Goal: Task Accomplishment & Management: Manage account settings

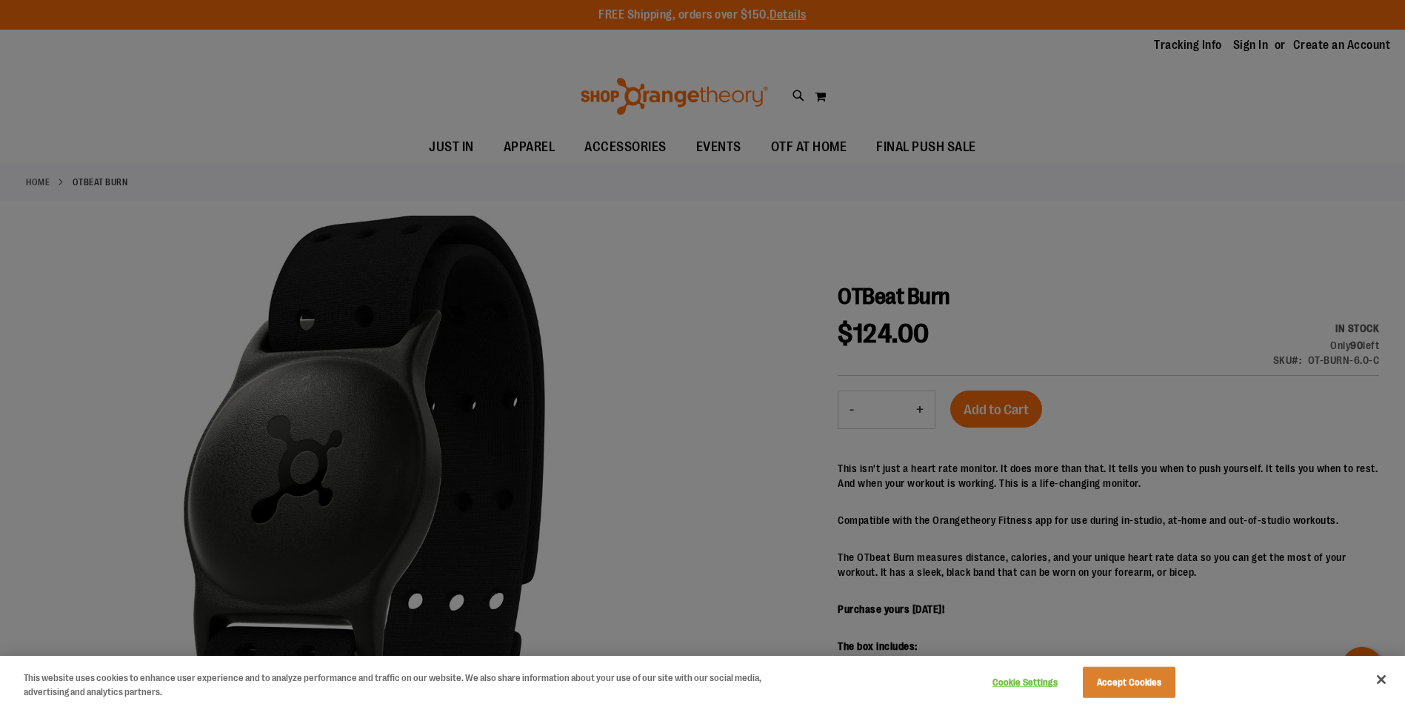
click at [201, 353] on div at bounding box center [702, 353] width 1405 height 707
click at [1377, 673] on button "Close" at bounding box center [1381, 679] width 33 height 33
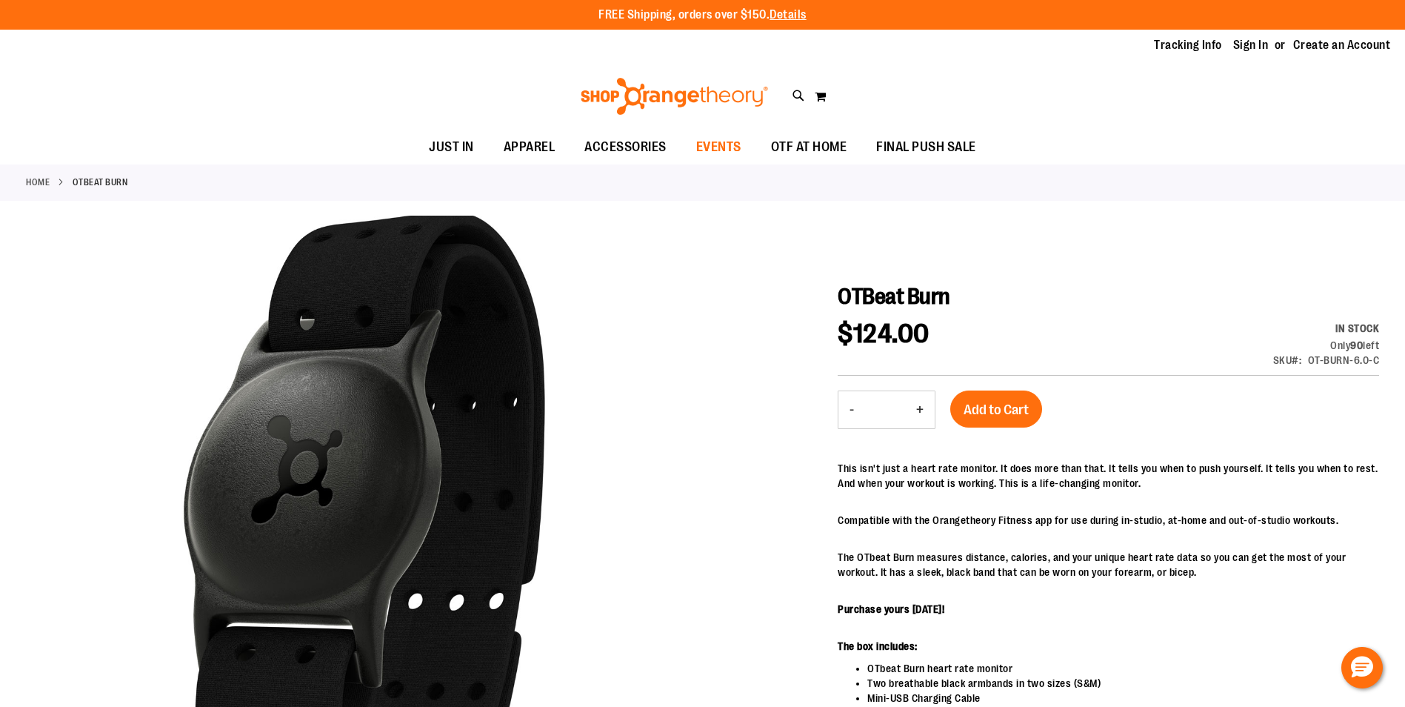
click at [707, 150] on span "EVENTS" at bounding box center [718, 146] width 45 height 33
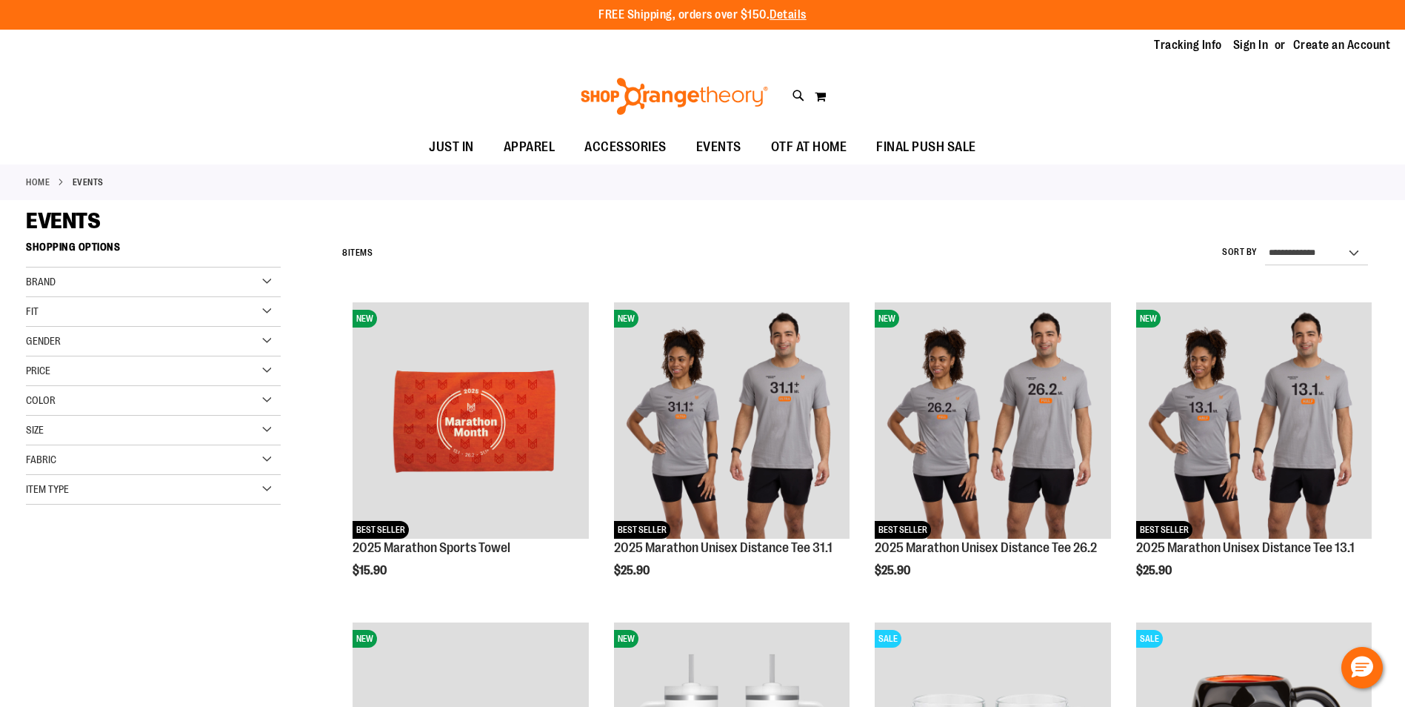
click at [707, 150] on span "EVENTS" at bounding box center [718, 146] width 45 height 33
click at [700, 96] on img at bounding box center [674, 96] width 192 height 37
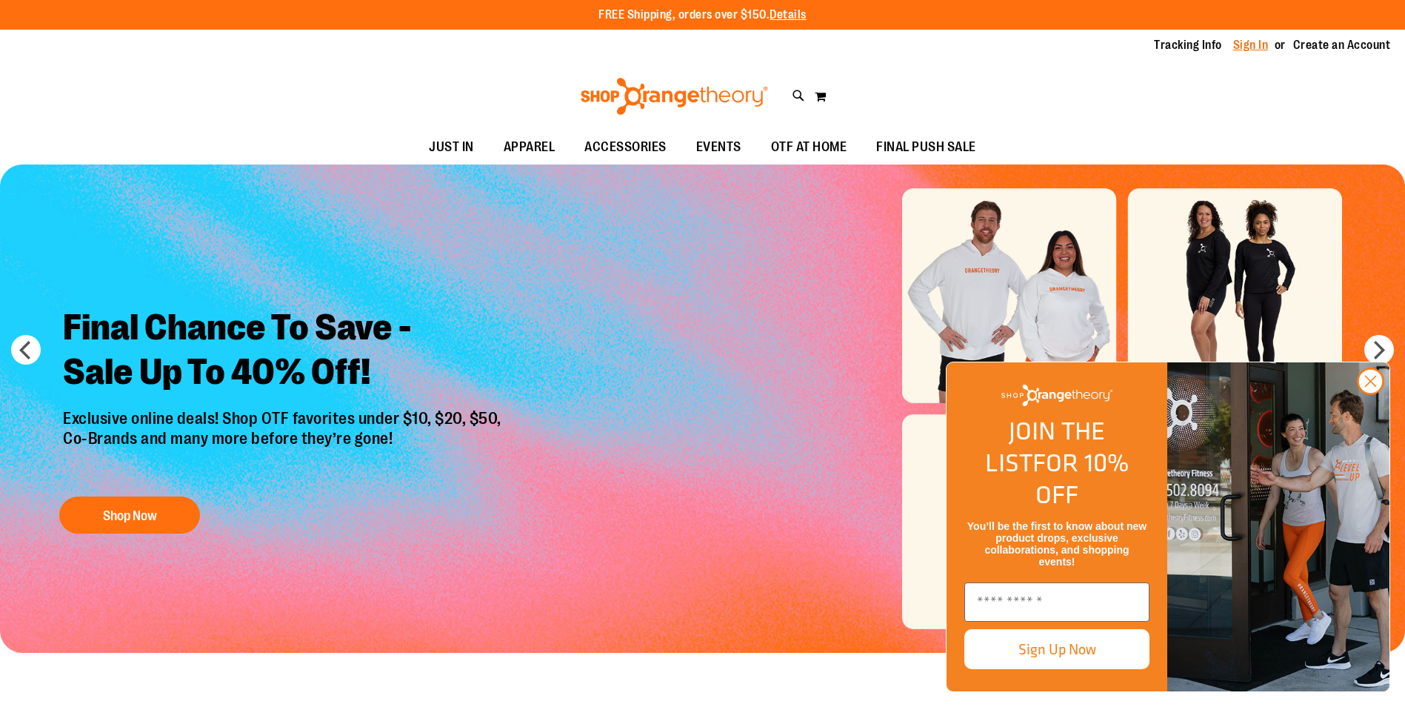
click at [1268, 53] on link "Sign In" at bounding box center [1251, 45] width 36 height 16
click at [1262, 49] on link "Sign In" at bounding box center [1251, 45] width 36 height 16
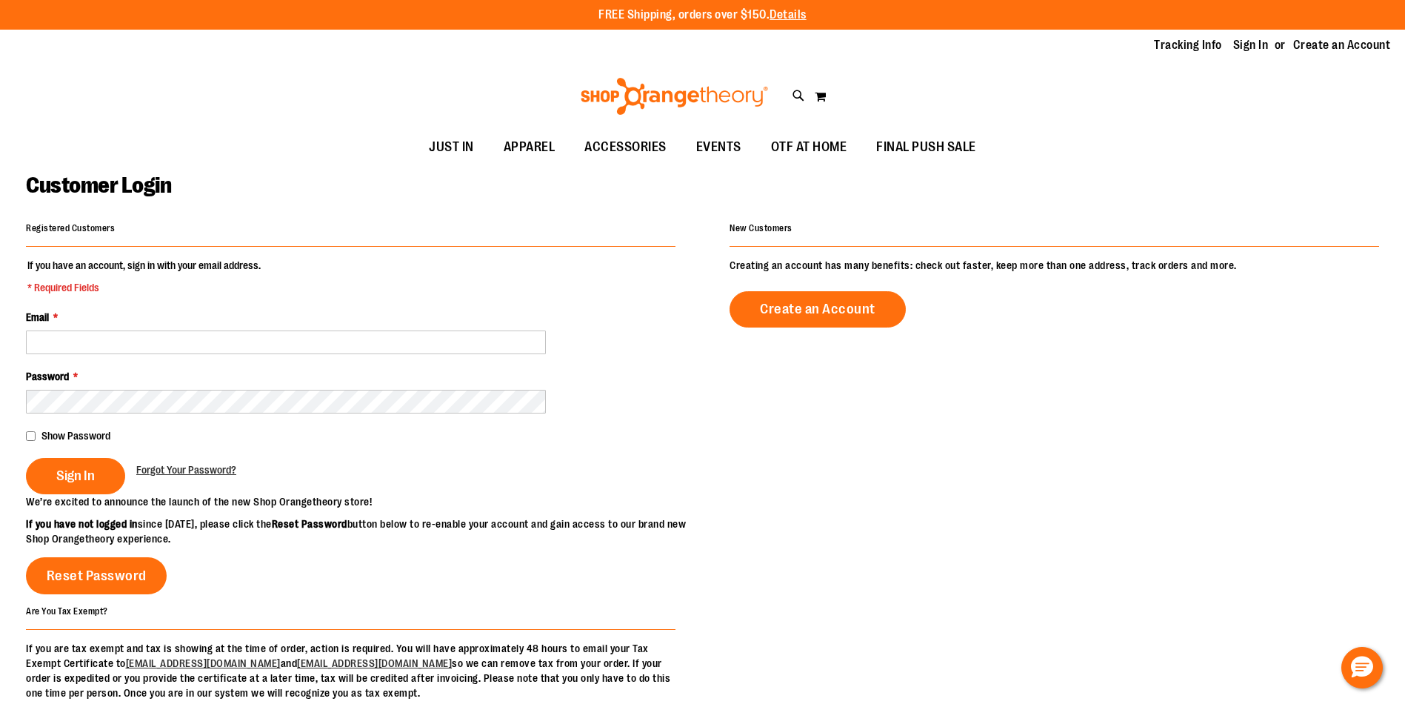
click at [218, 345] on input "Email *" at bounding box center [286, 342] width 520 height 24
type input "**********"
click at [236, 378] on div "Password *" at bounding box center [351, 391] width 650 height 44
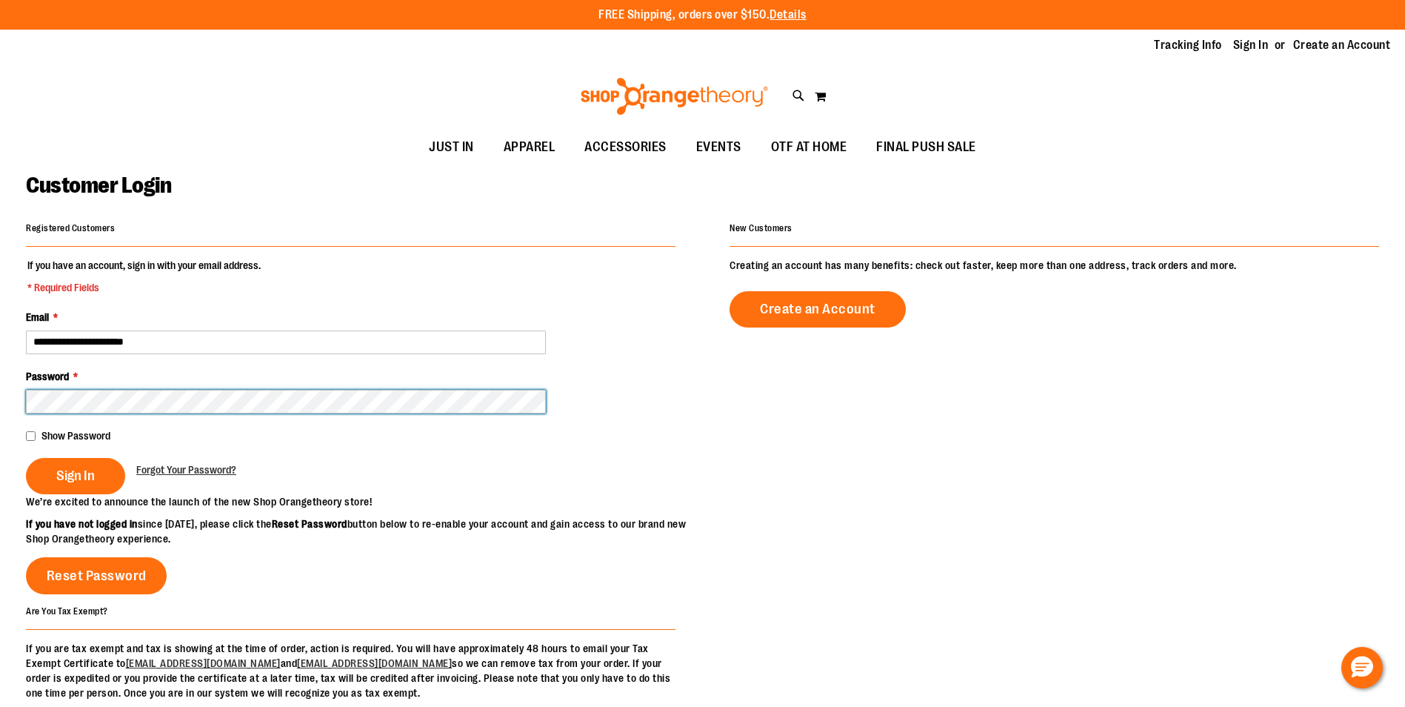
click at [26, 458] on button "Sign In" at bounding box center [75, 476] width 99 height 36
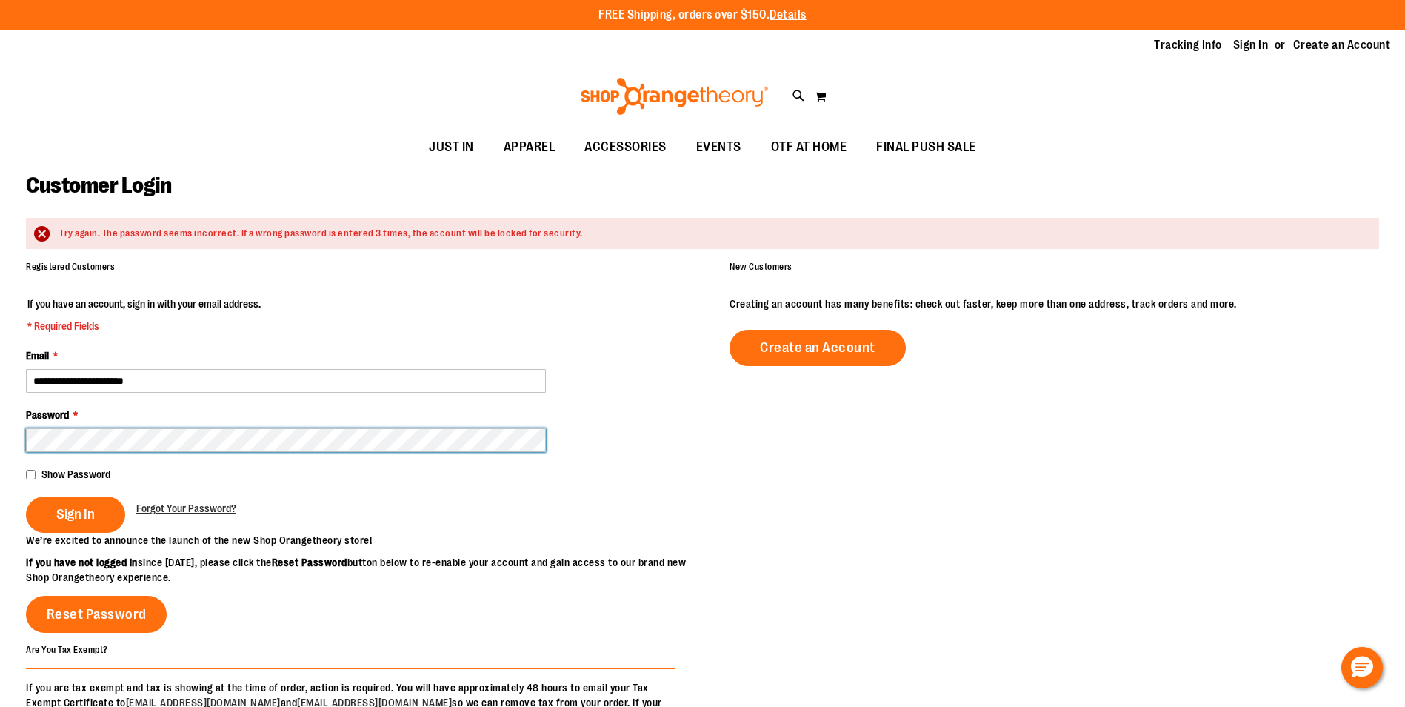
click at [26, 496] on button "Sign In" at bounding box center [75, 514] width 99 height 36
